Goal: Task Accomplishment & Management: Manage account settings

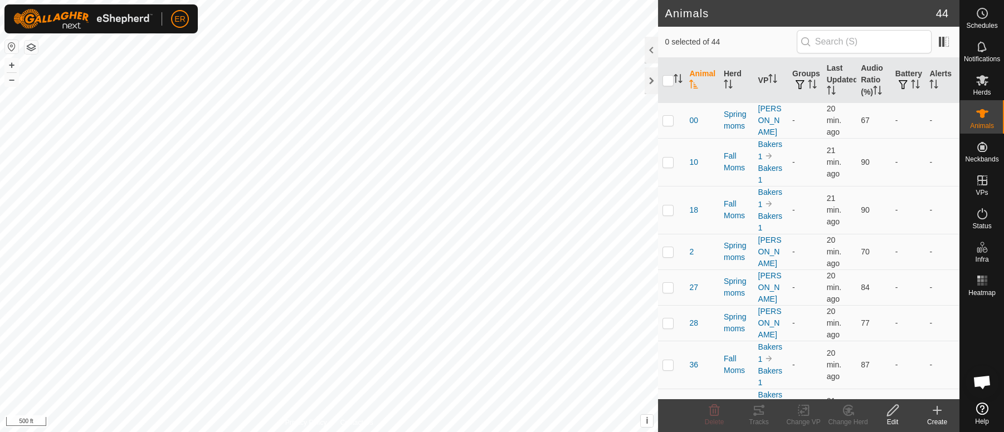
scroll to position [9743, 0]
click at [11, 62] on button "+" at bounding box center [11, 64] width 13 height 13
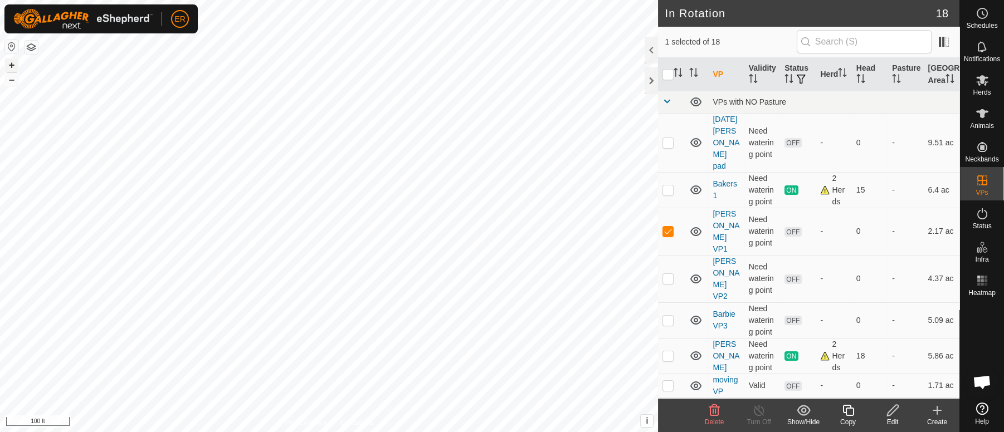
checkbox input "false"
click at [713, 412] on icon at bounding box center [713, 410] width 13 height 13
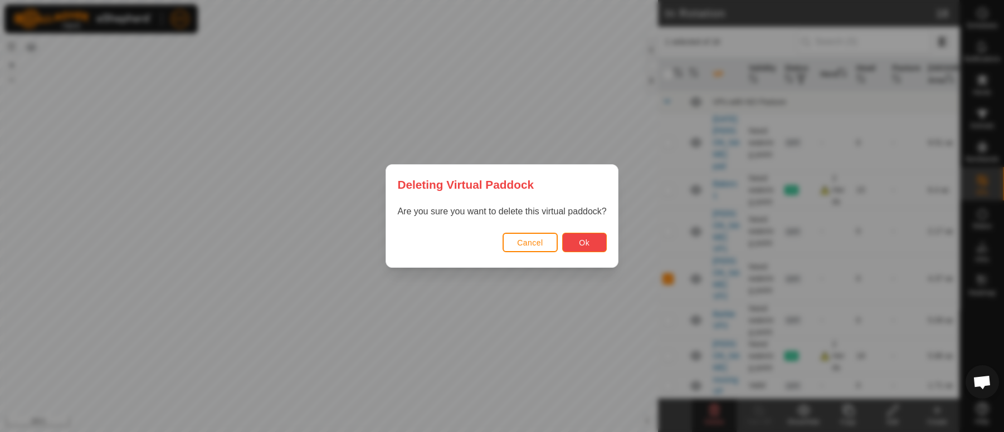
click at [583, 242] on span "Ok" at bounding box center [584, 242] width 11 height 9
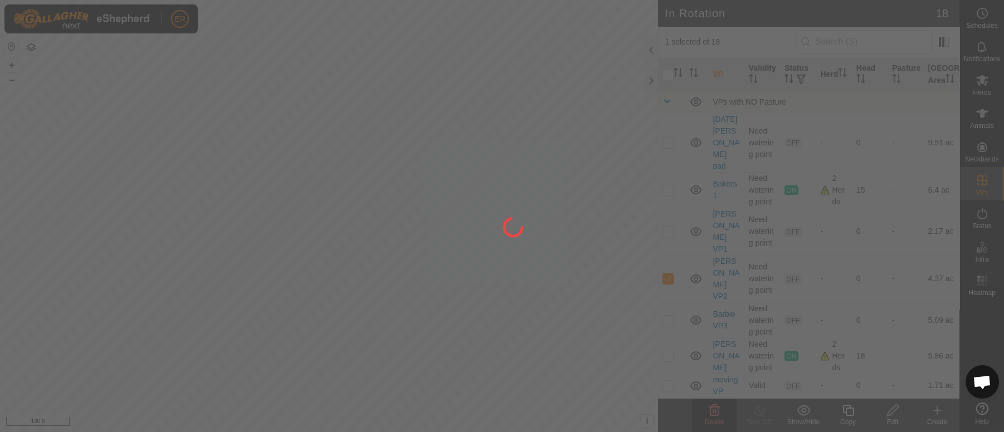
checkbox input "false"
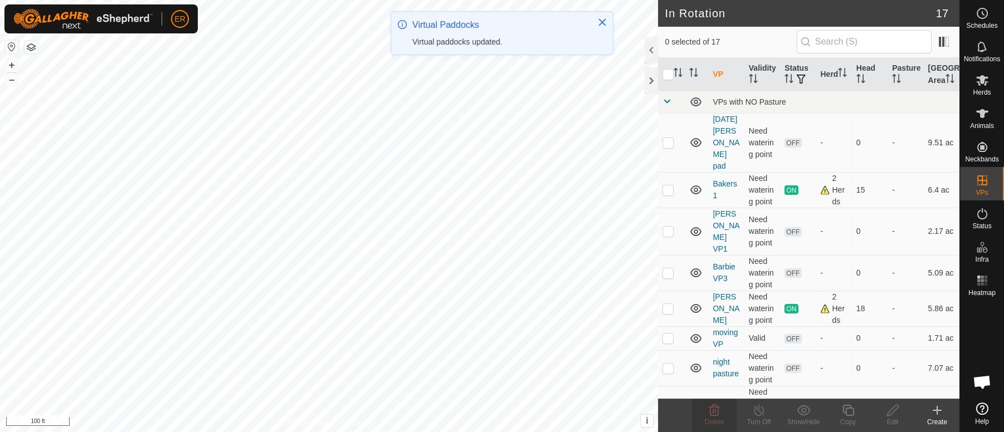
checkbox input "true"
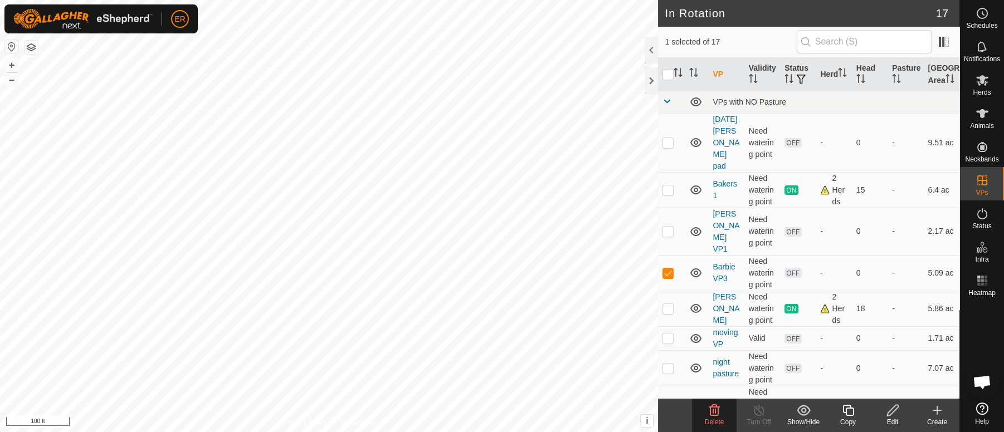
click at [887, 413] on icon at bounding box center [892, 410] width 11 height 11
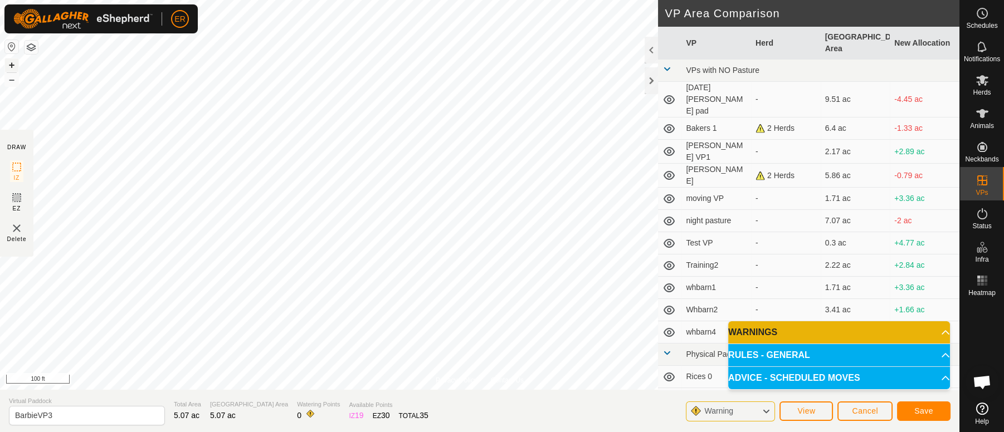
click at [12, 65] on button "+" at bounding box center [11, 64] width 13 height 13
click at [924, 407] on span "Save" at bounding box center [923, 411] width 19 height 9
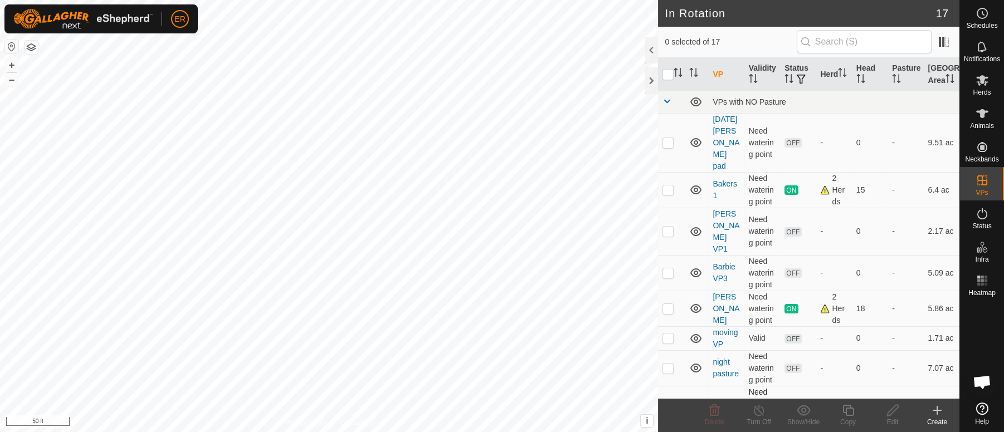
checkbox input "true"
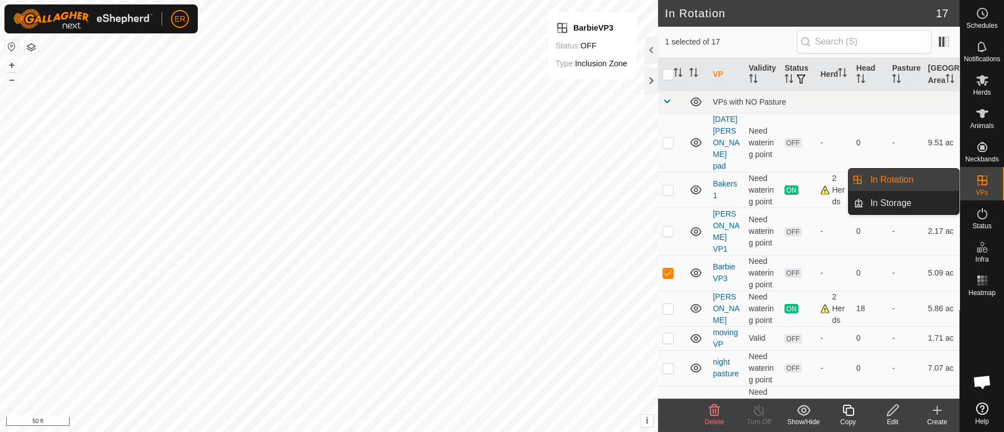
click at [977, 182] on icon at bounding box center [981, 180] width 13 height 13
click at [900, 186] on link "In Rotation" at bounding box center [910, 180] width 95 height 22
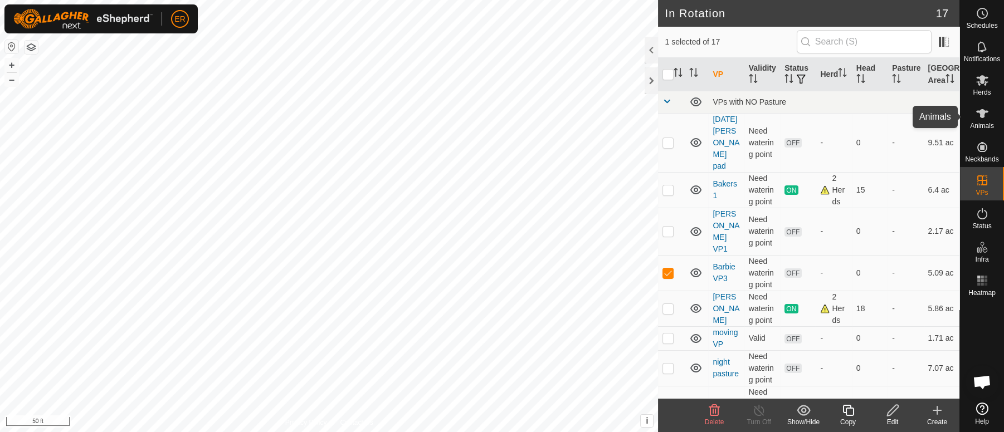
click at [981, 108] on icon at bounding box center [981, 113] width 13 height 13
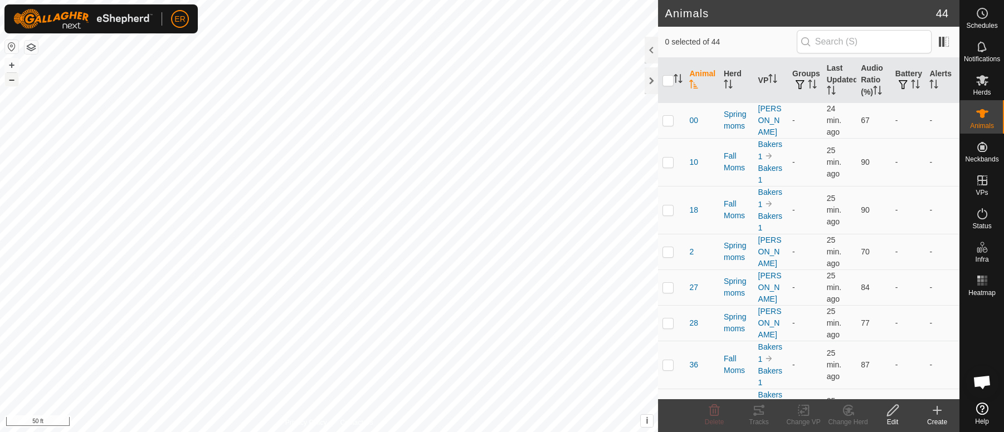
click at [15, 82] on button "–" at bounding box center [11, 79] width 13 height 13
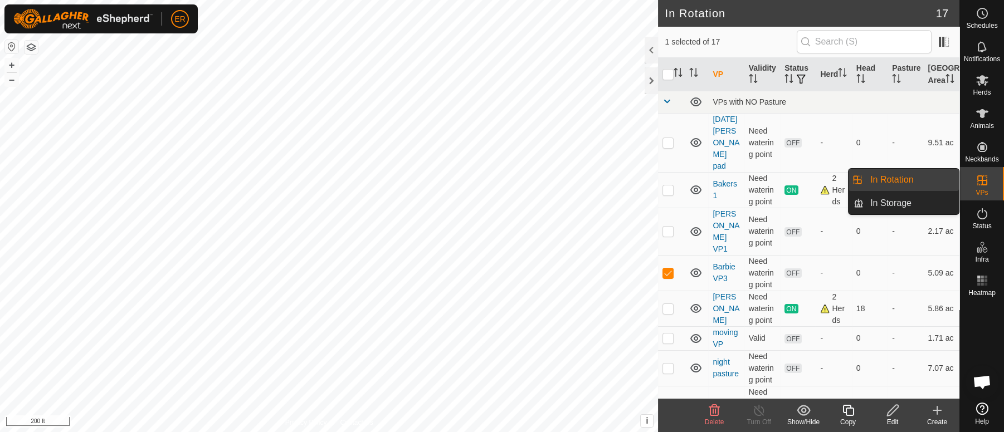
click at [919, 178] on link "In Rotation" at bounding box center [910, 180] width 95 height 22
click at [917, 176] on link "In Rotation" at bounding box center [910, 180] width 95 height 22
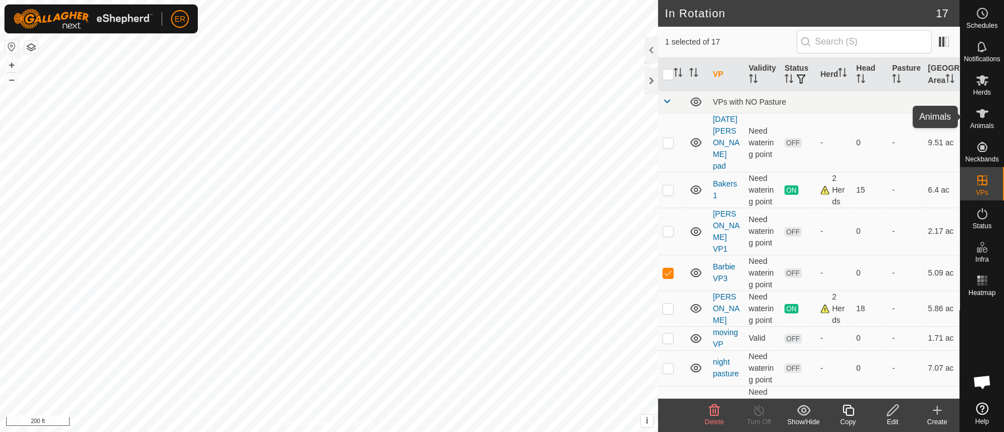
click at [981, 111] on icon at bounding box center [982, 113] width 12 height 9
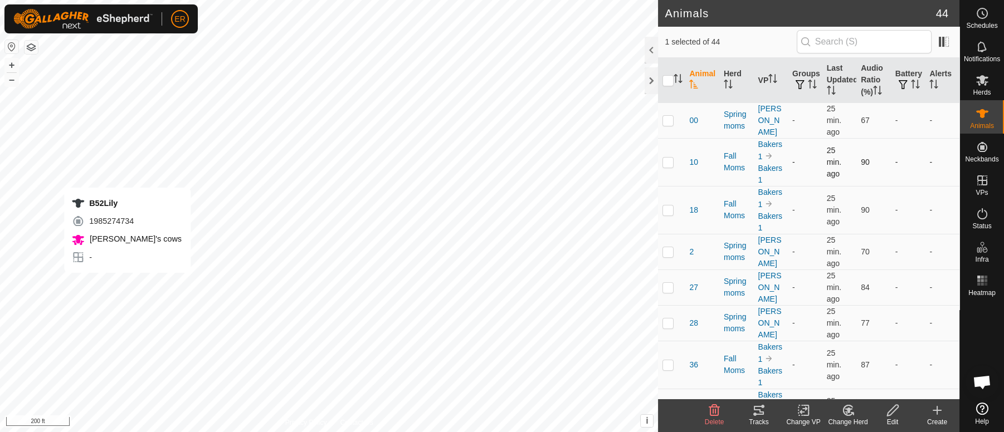
checkbox input "false"
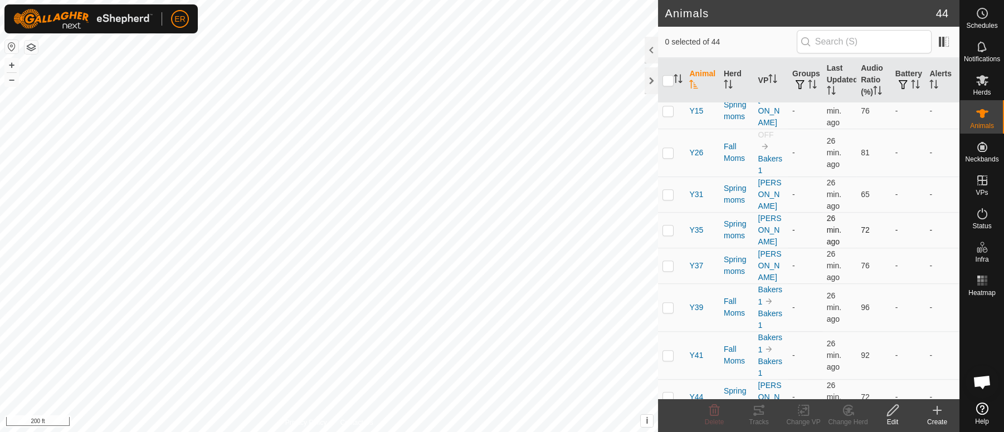
scroll to position [1455, 0]
